Goal: Task Accomplishment & Management: Use online tool/utility

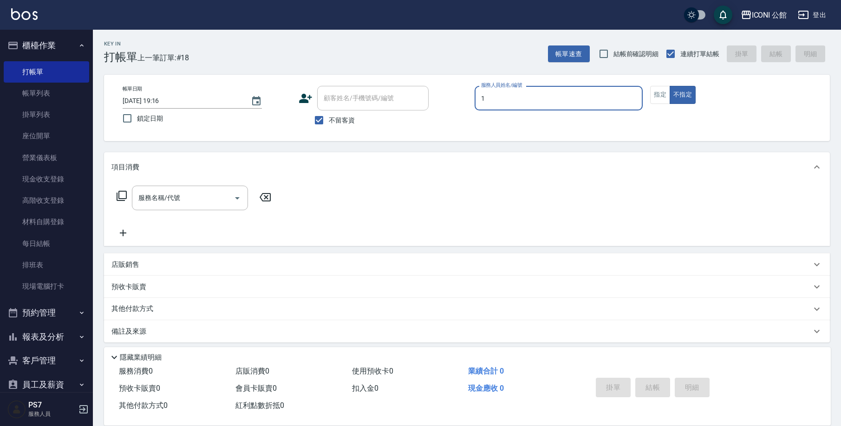
type input "[PERSON_NAME]-1"
type button "false"
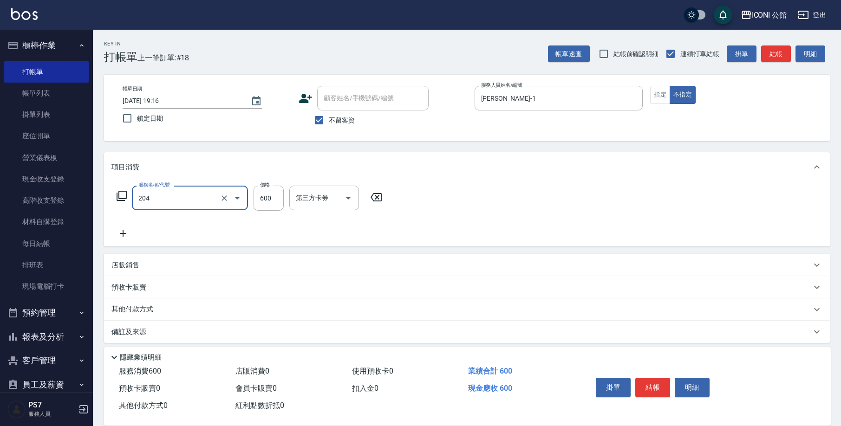
type input "指定洗+剪(204)"
type input "600"
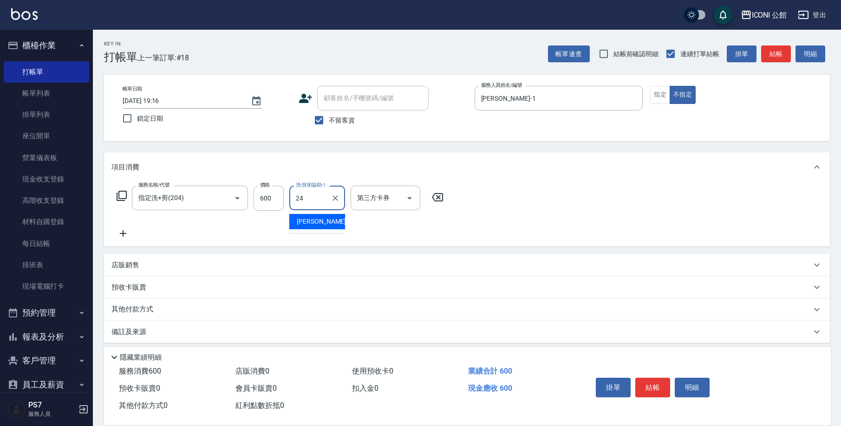
type input "[PERSON_NAME]-24"
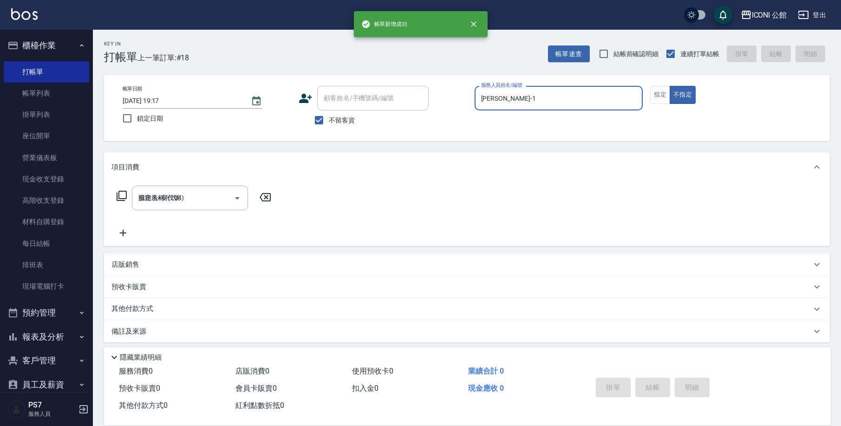
type input "[DATE] 19:17"
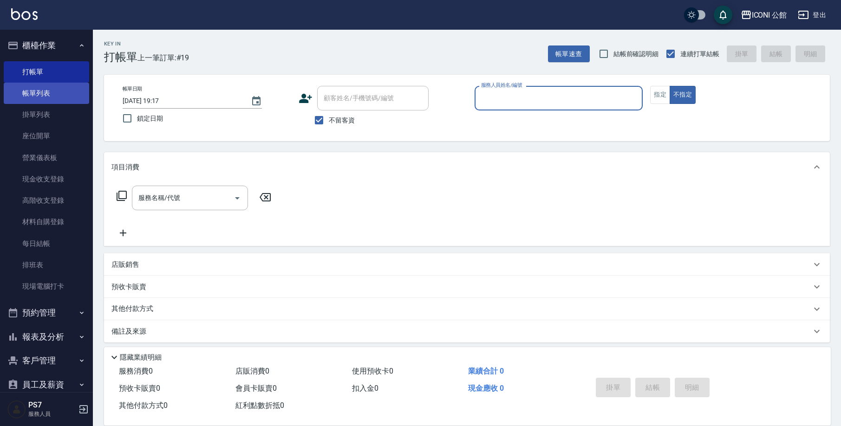
click at [41, 98] on link "帳單列表" at bounding box center [46, 93] width 85 height 21
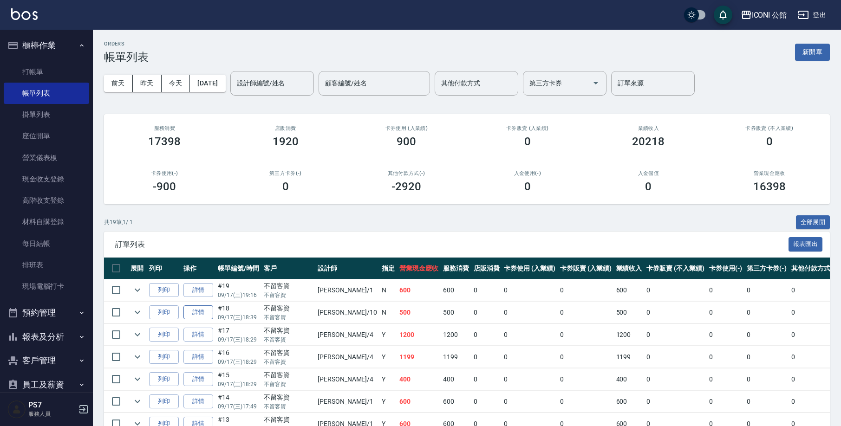
click at [210, 311] on link "詳情" at bounding box center [198, 312] width 30 height 14
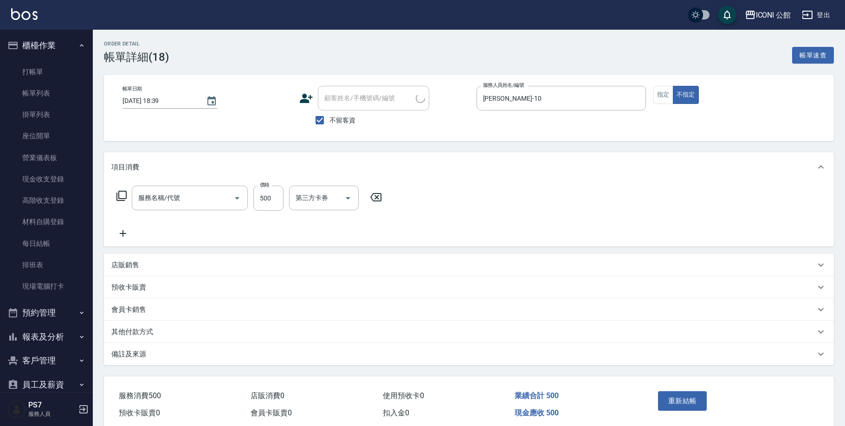
type input "[DATE] 18:39"
checkbox input "true"
type input "[PERSON_NAME]-10"
type input "不指定洗+剪(203)"
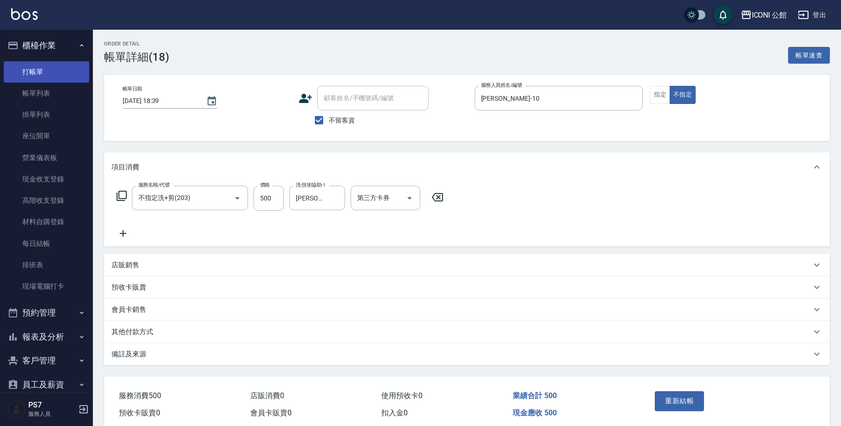
click at [50, 63] on link "打帳單" at bounding box center [46, 71] width 85 height 21
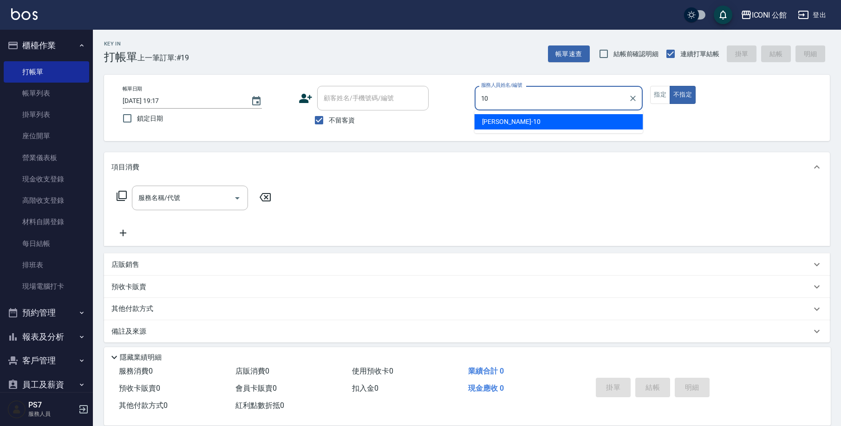
type input "[PERSON_NAME]-10"
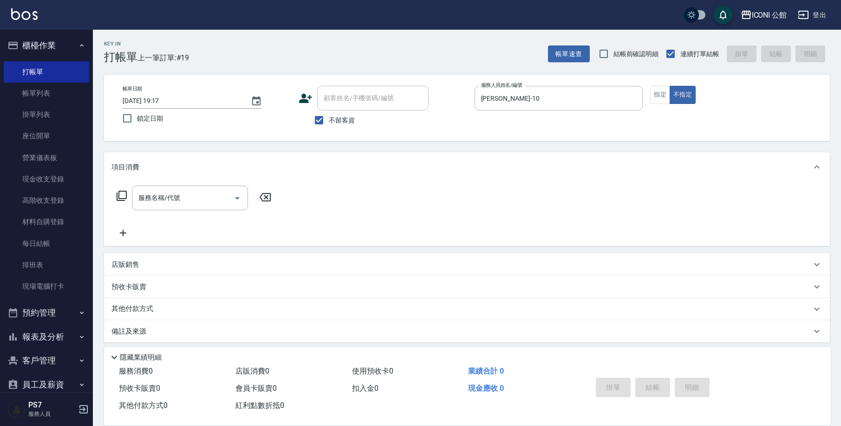
type button "false"
click at [119, 199] on icon at bounding box center [121, 196] width 10 height 10
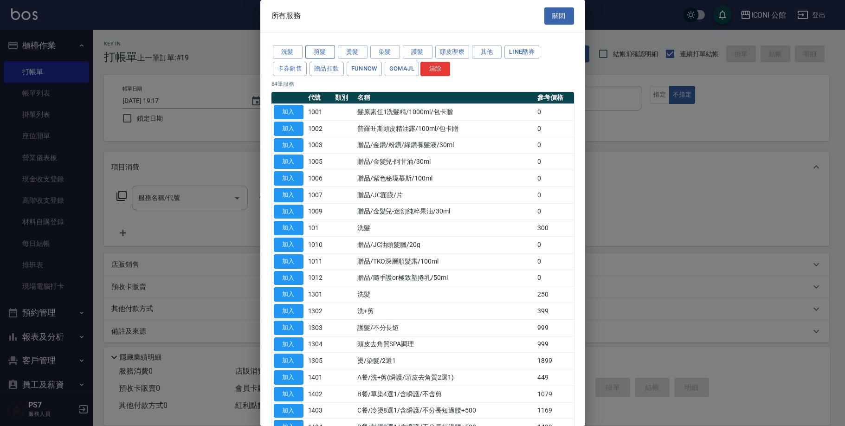
click at [325, 49] on button "剪髮" at bounding box center [320, 52] width 30 height 14
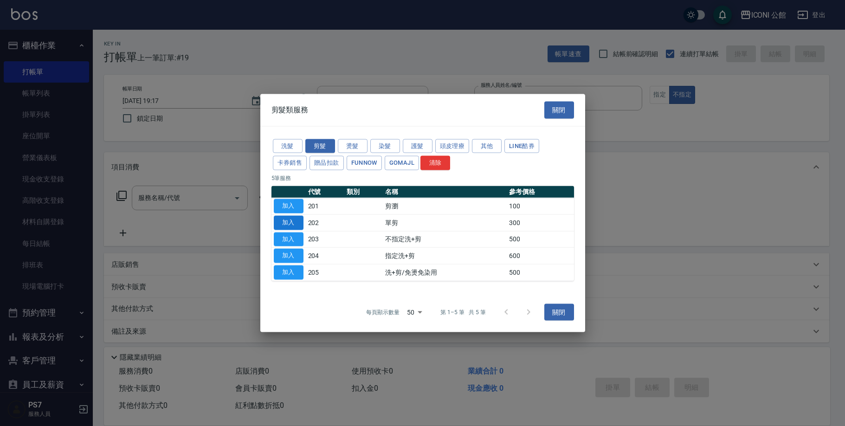
click at [289, 221] on button "加入" at bounding box center [289, 222] width 30 height 14
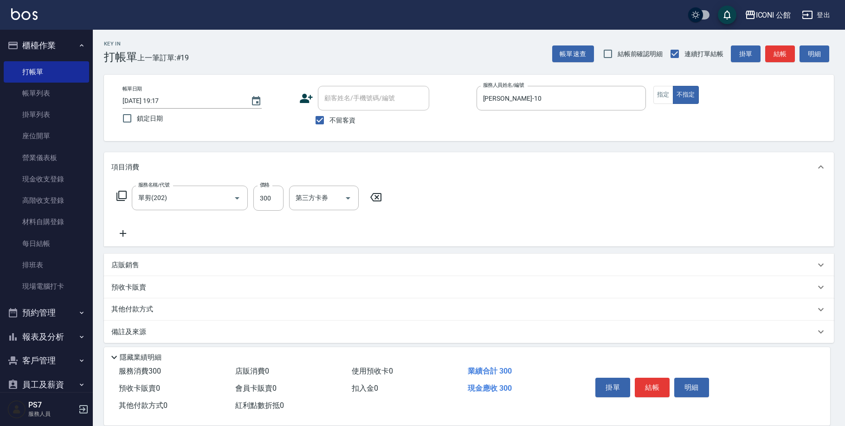
type input "單剪(202)"
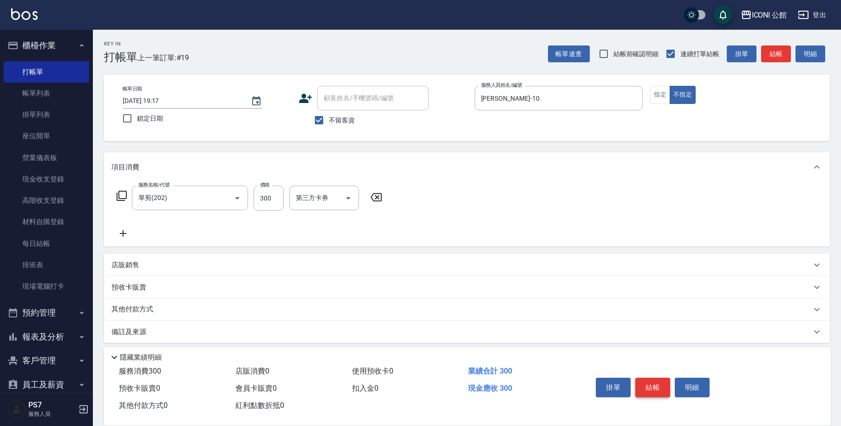
click at [647, 380] on button "結帳" at bounding box center [652, 387] width 35 height 19
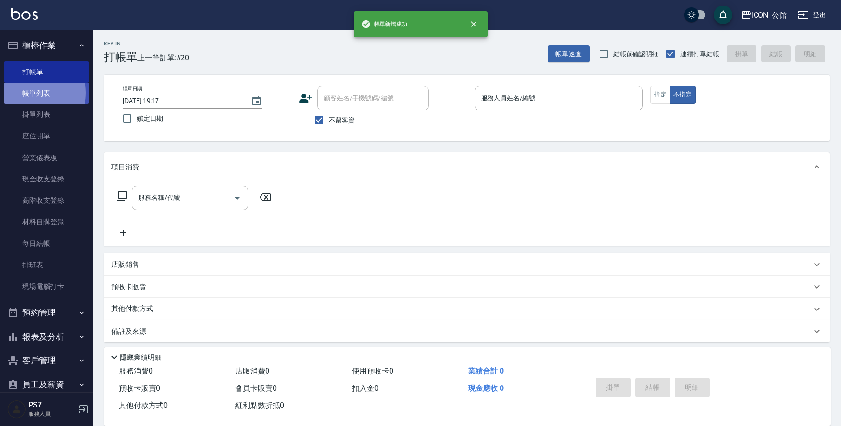
click at [20, 92] on link "帳單列表" at bounding box center [46, 93] width 85 height 21
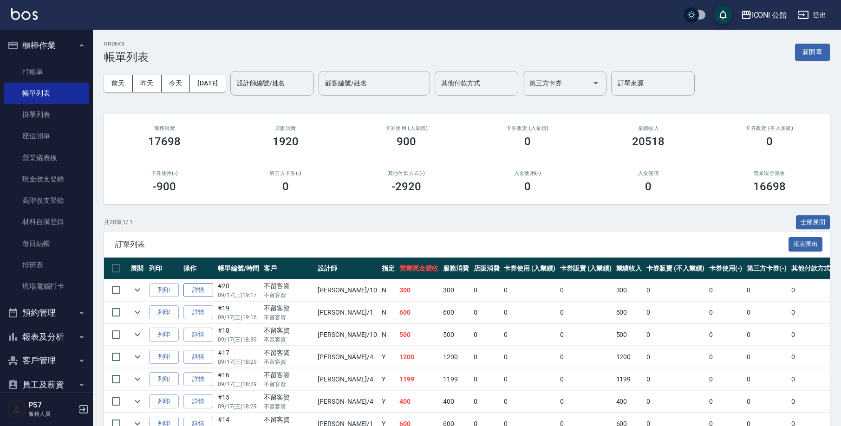
click at [204, 291] on link "詳情" at bounding box center [198, 290] width 30 height 14
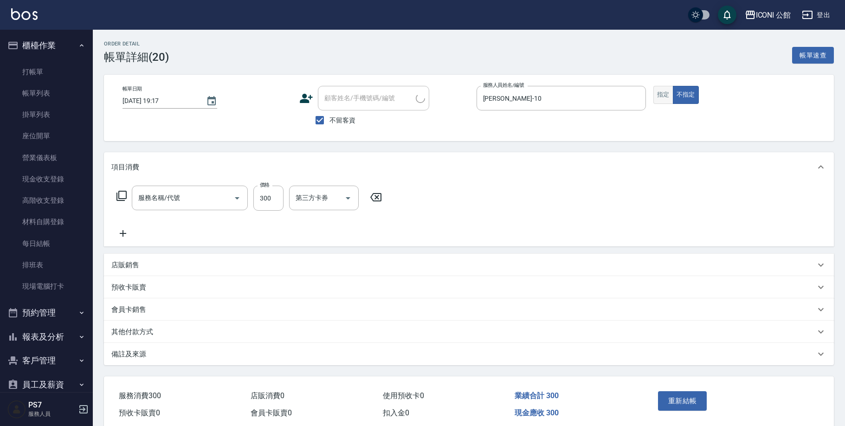
checkbox input "true"
type input "[PERSON_NAME]-10"
type input "單剪(202)"
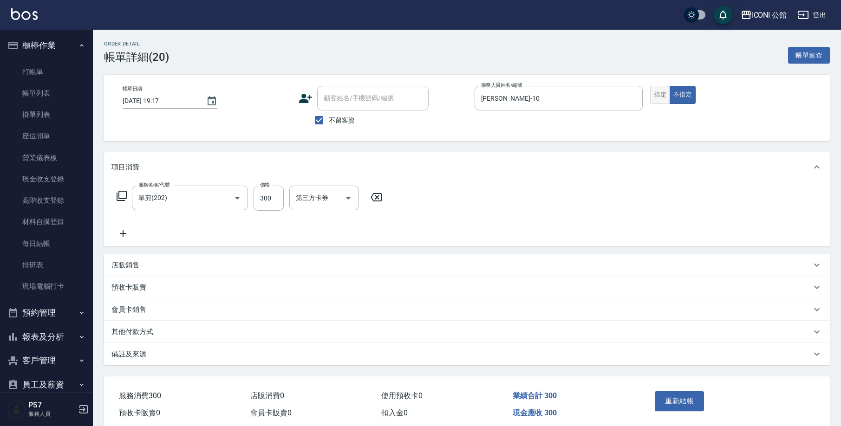
click at [657, 100] on button "指定" at bounding box center [660, 95] width 20 height 18
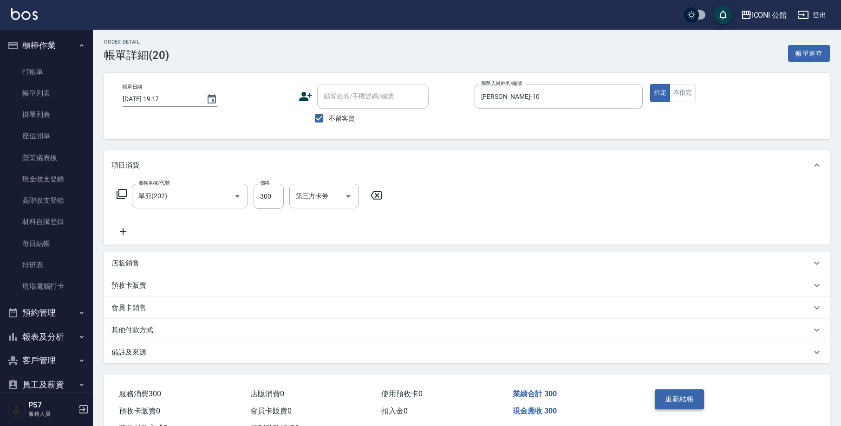
click at [681, 401] on button "重新結帳" at bounding box center [678, 398] width 49 height 19
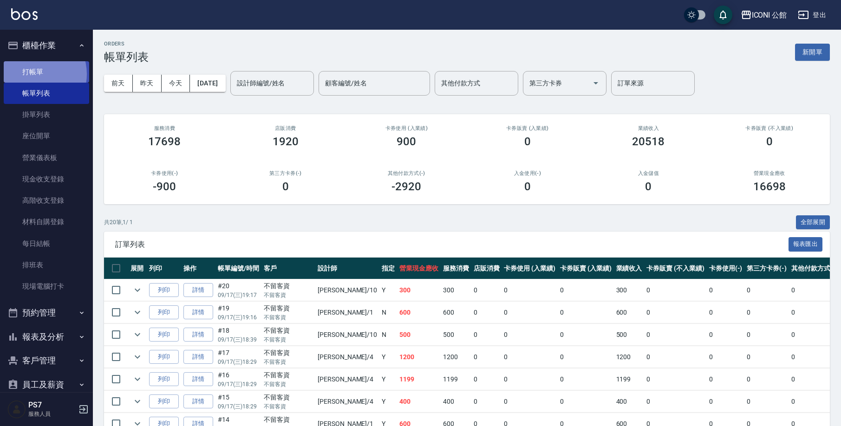
click at [33, 74] on link "打帳單" at bounding box center [46, 71] width 85 height 21
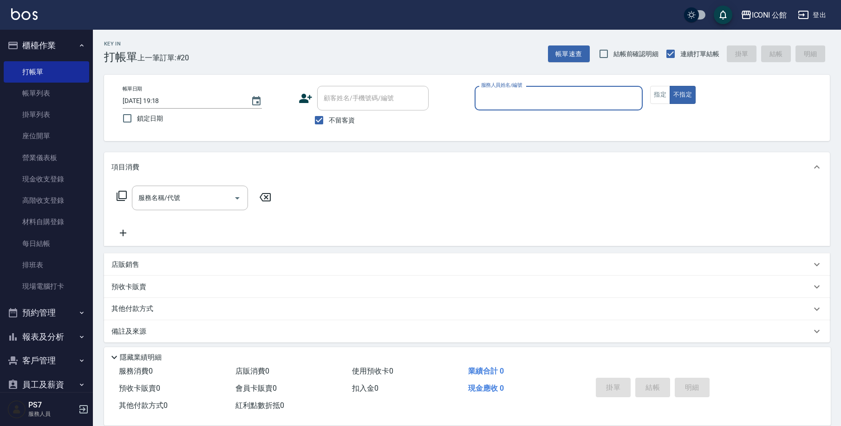
click at [48, 44] on button "櫃檯作業" at bounding box center [46, 45] width 85 height 24
